Goal: Contribute content: Contribute content

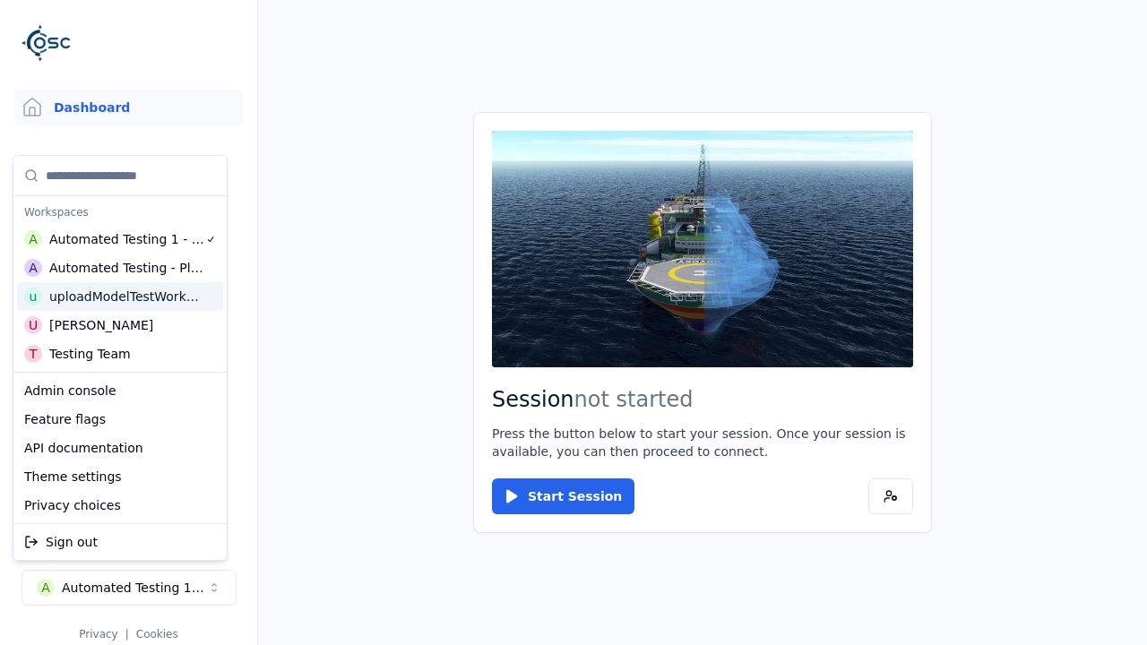
click at [574, 323] on html "Support Dashboard Assets 3D Models Scenes Datasets Recordings Support Documenta…" at bounding box center [573, 322] width 1147 height 645
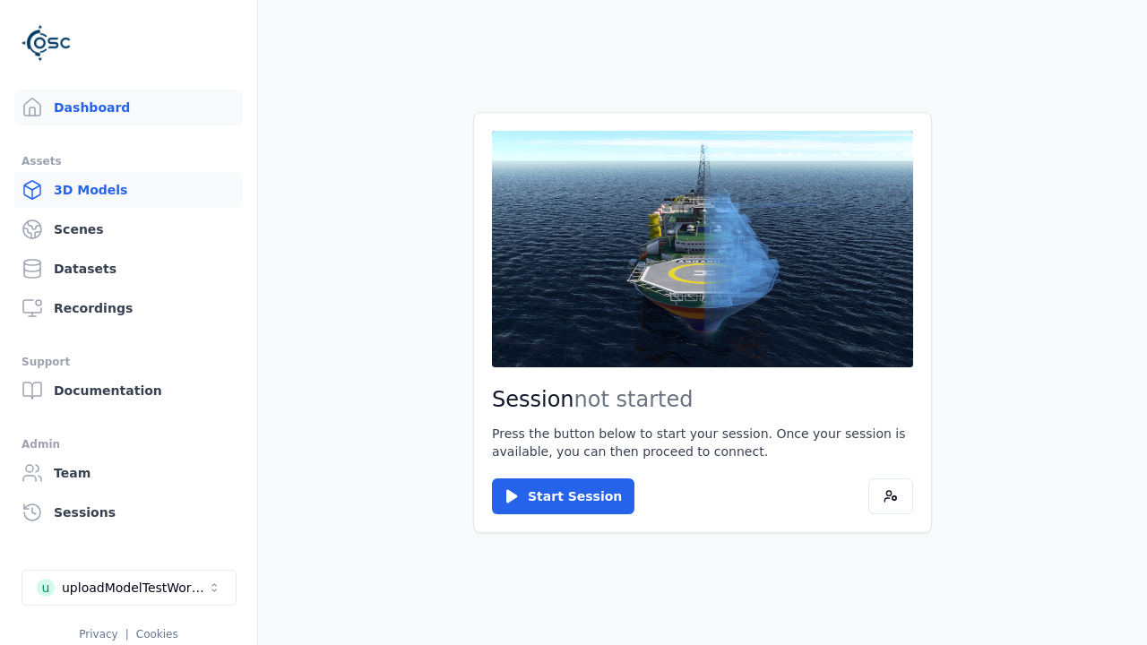
click at [128, 190] on link "3D Models" at bounding box center [128, 190] width 229 height 36
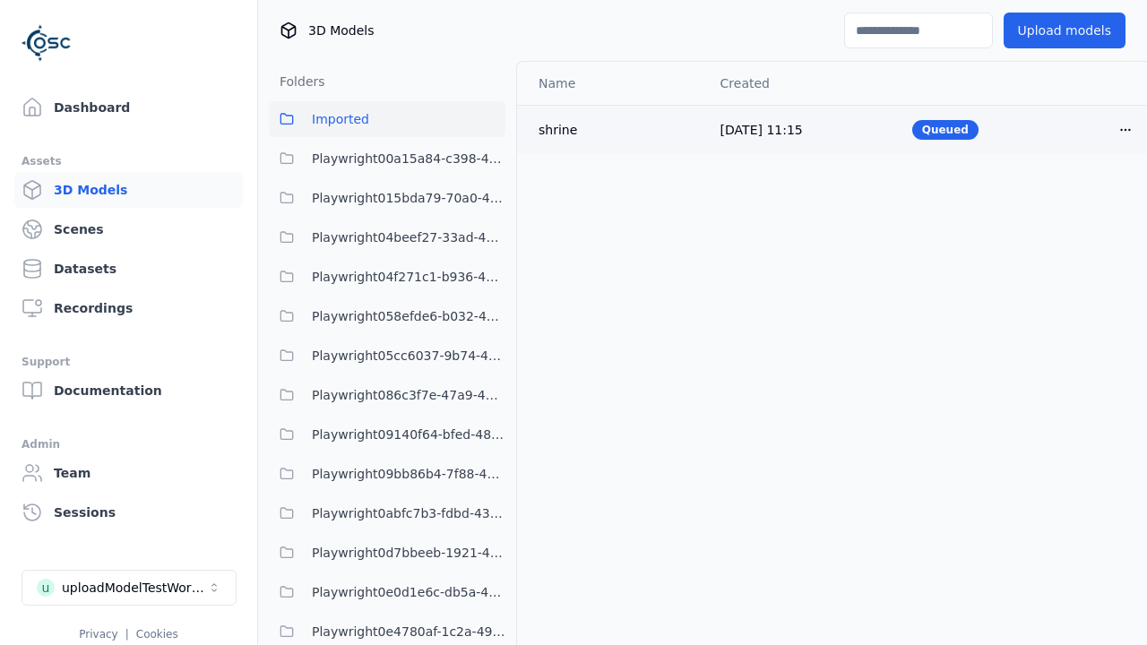
click at [1126, 129] on html "Support Dashboard Assets 3D Models Scenes Datasets Recordings Support Documenta…" at bounding box center [573, 322] width 1147 height 645
click at [1086, 198] on div "Delete" at bounding box center [1086, 199] width 106 height 29
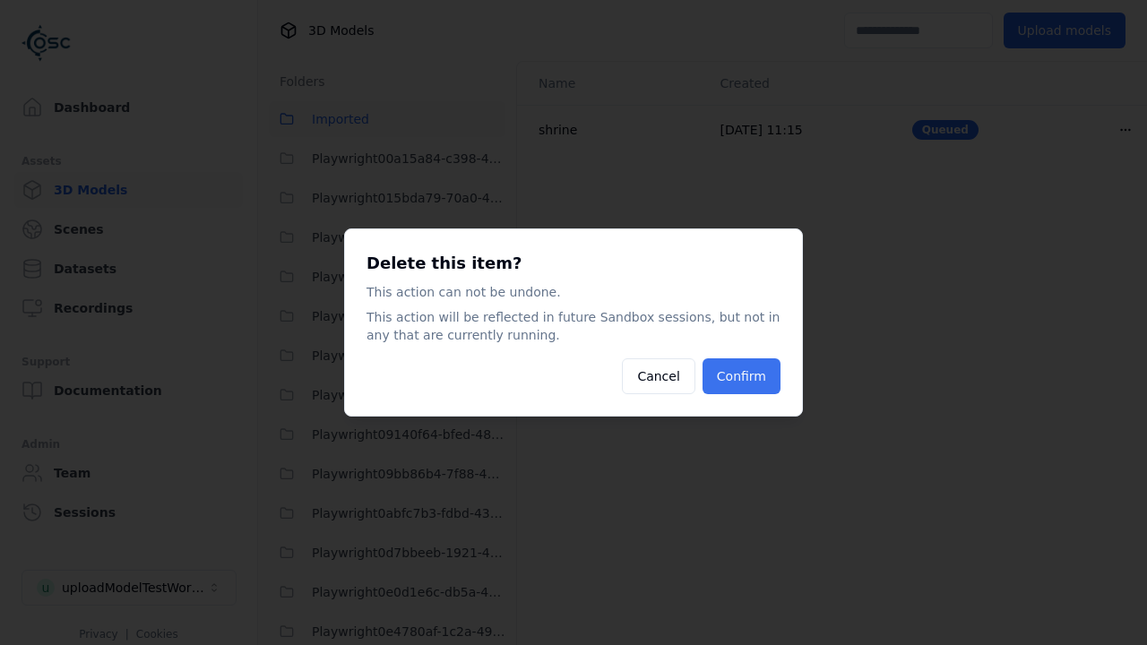
click at [740, 376] on button "Confirm" at bounding box center [742, 376] width 78 height 36
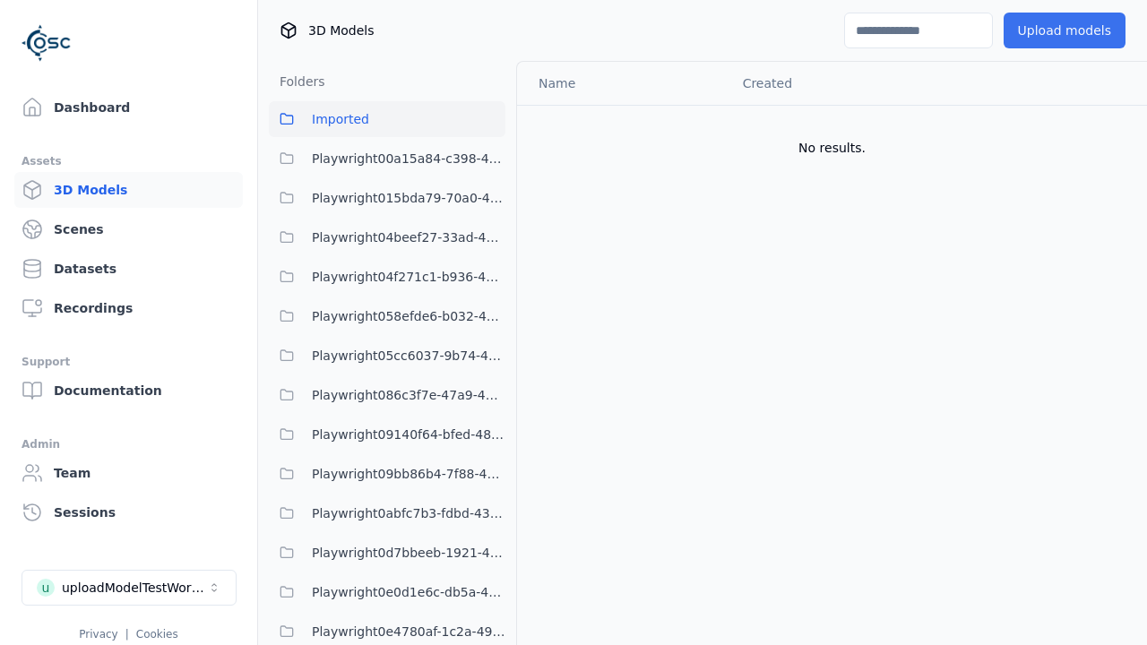
click at [1064, 30] on button "Upload models" at bounding box center [1065, 31] width 122 height 36
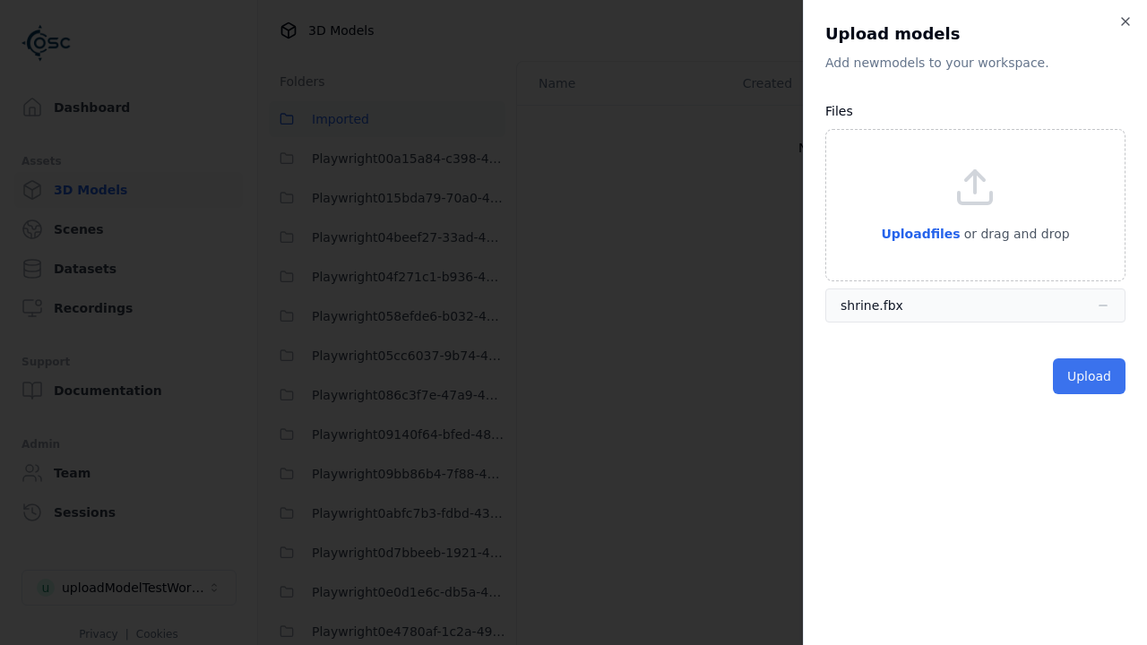
click at [1089, 376] on button "Upload" at bounding box center [1089, 376] width 73 height 36
